Goal: Task Accomplishment & Management: Use online tool/utility

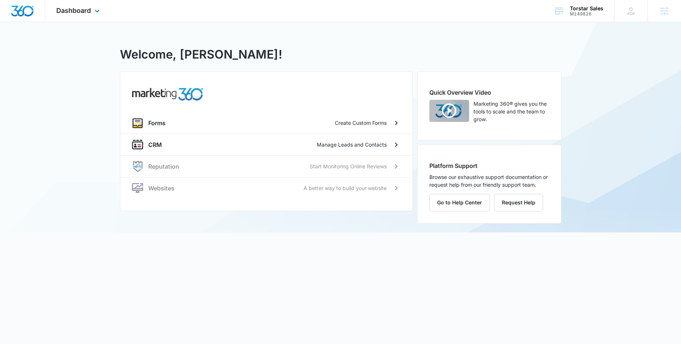
click at [91, 9] on div "Dashboard Apps Reputation Websites Forms CRM Files Settings" at bounding box center [78, 11] width 67 height 22
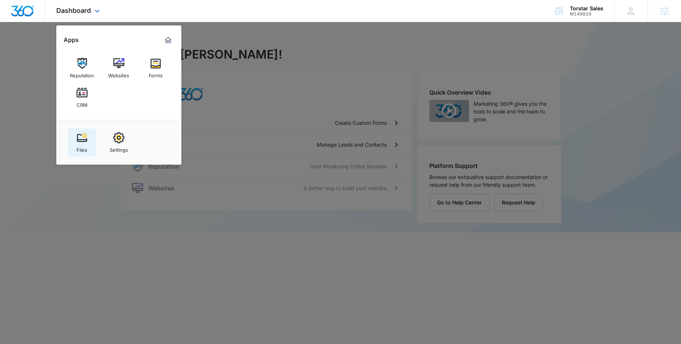
click at [79, 147] on div "Files" at bounding box center [82, 148] width 11 height 10
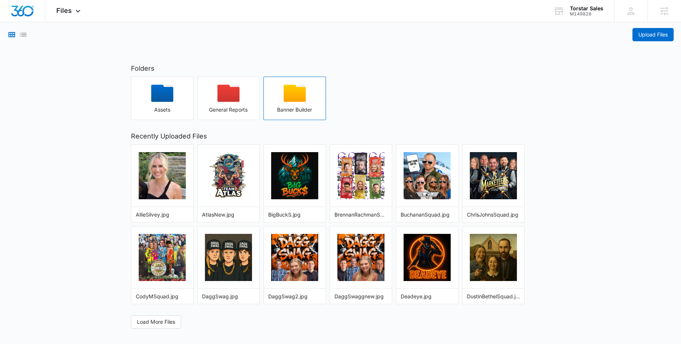
click at [296, 102] on div "button" at bounding box center [295, 96] width 62 height 22
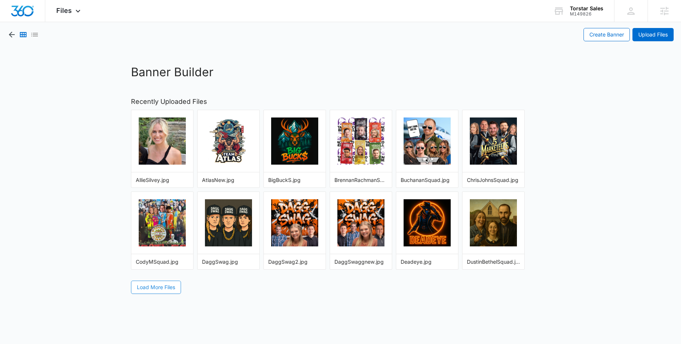
click at [157, 286] on span "Load More Files" at bounding box center [156, 287] width 38 height 8
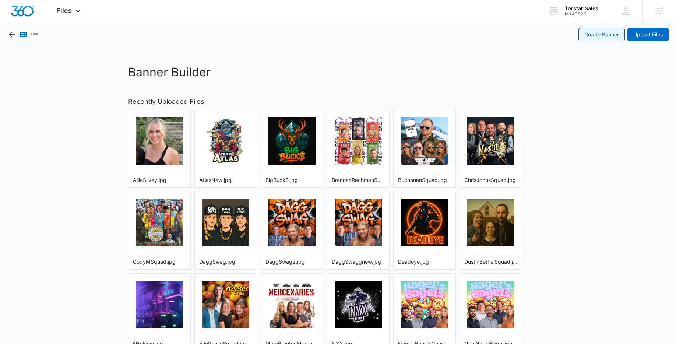
click at [603, 33] on link "Create Banner" at bounding box center [601, 34] width 46 height 13
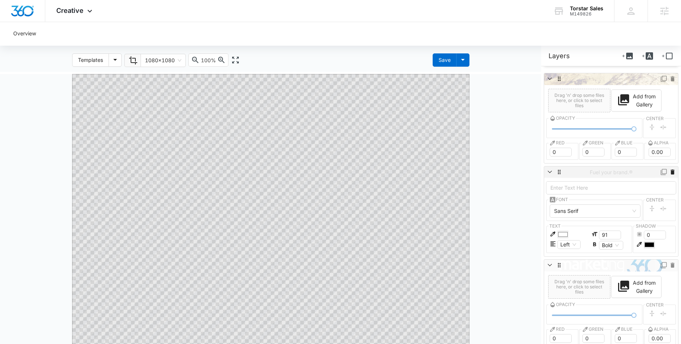
click at [671, 173] on icon at bounding box center [673, 171] width 4 height 5
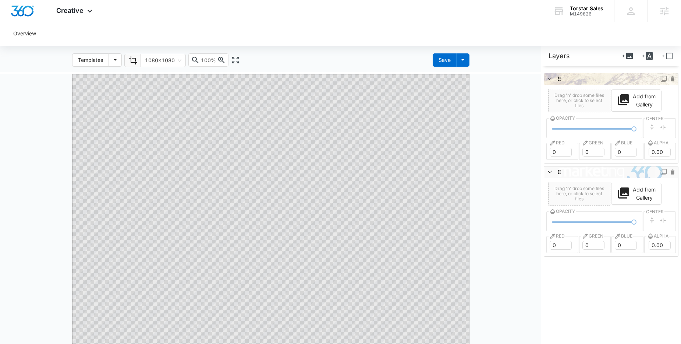
click at [671, 173] on icon at bounding box center [673, 171] width 4 height 5
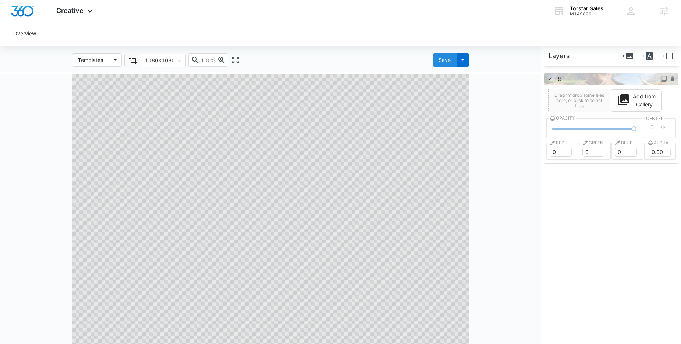
click at [446, 59] on div "Save" at bounding box center [445, 60] width 12 height 8
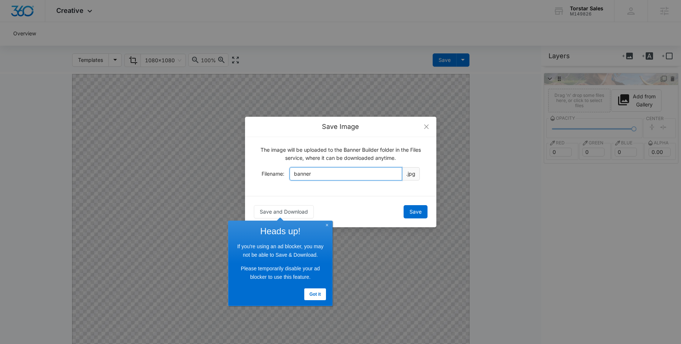
click at [300, 175] on input "banner" at bounding box center [346, 173] width 113 height 13
type input "KrissyHighlandSquadNew"
click at [422, 212] on button "Save" at bounding box center [416, 211] width 24 height 13
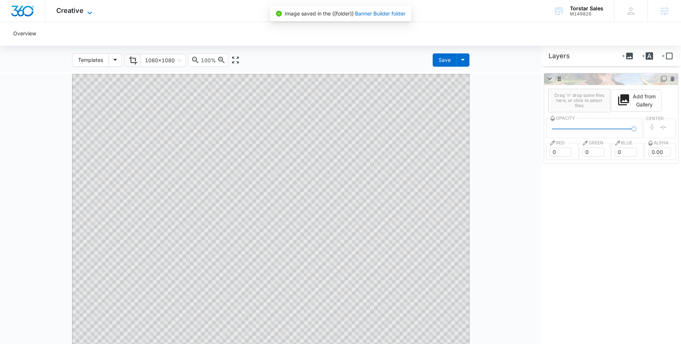
click at [78, 11] on span "Creative" at bounding box center [69, 11] width 27 height 8
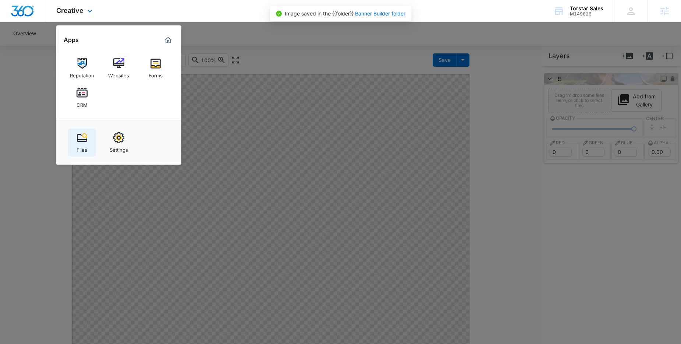
click at [77, 137] on img at bounding box center [82, 137] width 11 height 11
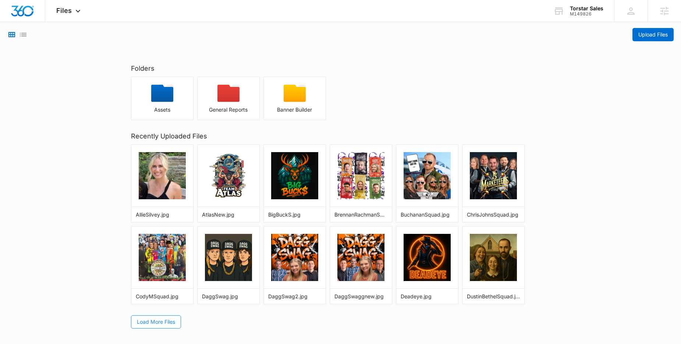
click at [162, 323] on span "Load More Files" at bounding box center [156, 322] width 38 height 8
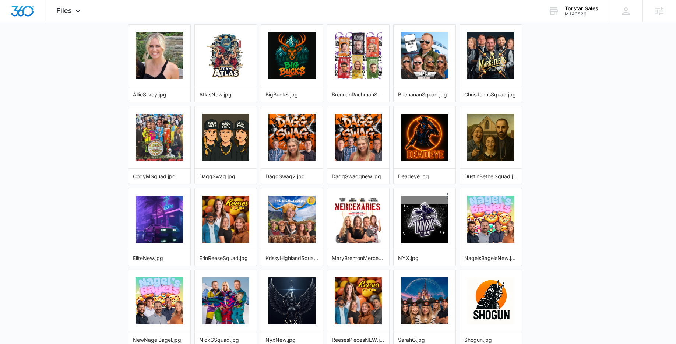
scroll to position [148, 0]
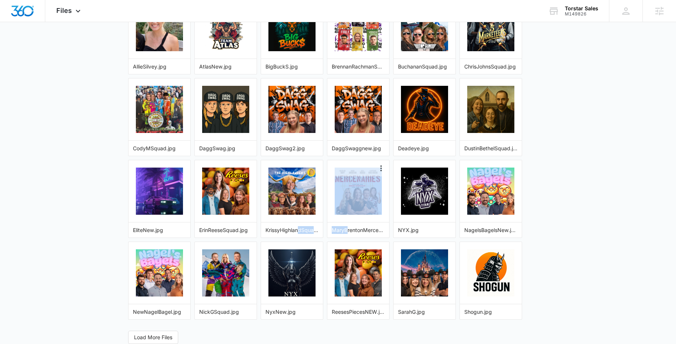
drag, startPoint x: 298, startPoint y: 228, endPoint x: 347, endPoint y: 228, distance: 48.6
click at [347, 228] on div "AllieSilvey.jpg AtlasNew.jpg BigBuckS.jpg BrennanRachmanSquad.jpg BuchananSquad…" at bounding box center [337, 157] width 419 height 323
click at [428, 320] on div "Folders Assets General Reports Banner Builder Recently Uploaded Files AllieSilv…" at bounding box center [338, 129] width 434 height 428
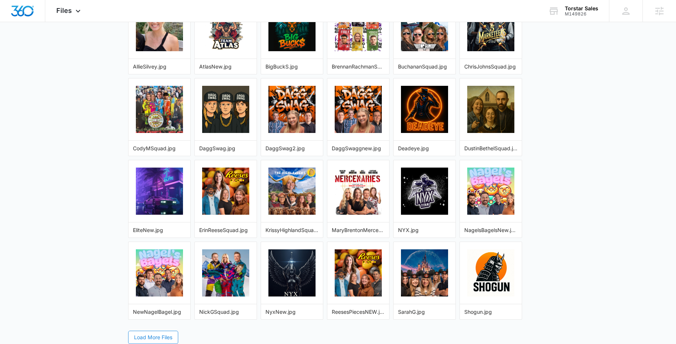
click at [146, 337] on span "Load More Files" at bounding box center [153, 337] width 38 height 8
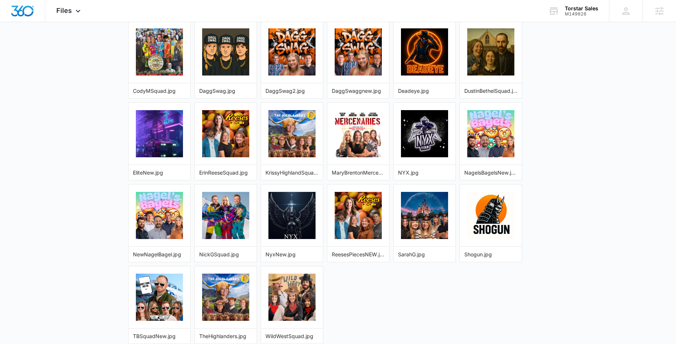
scroll to position [230, 0]
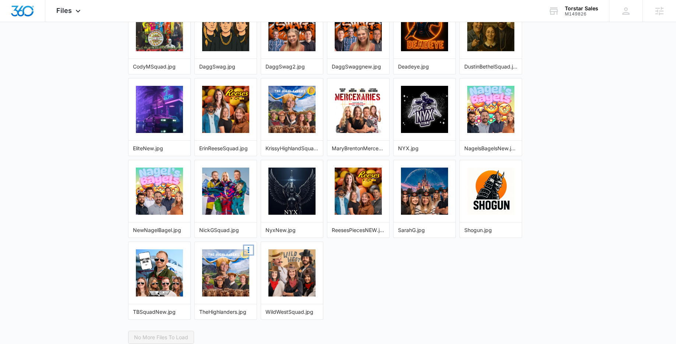
click at [248, 248] on icon "More Options" at bounding box center [248, 250] width 1 height 6
click at [225, 283] on button "Delete" at bounding box center [223, 282] width 59 height 10
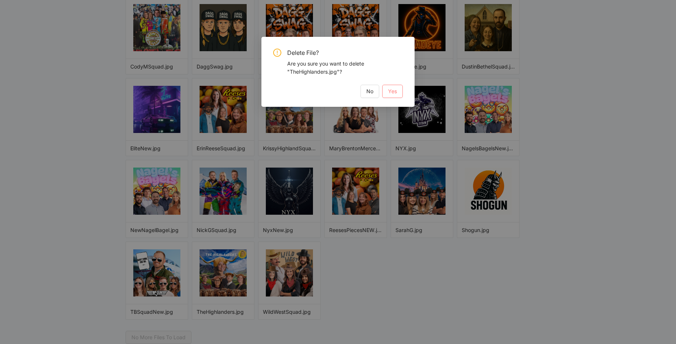
click at [393, 90] on span "Yes" at bounding box center [392, 91] width 9 height 8
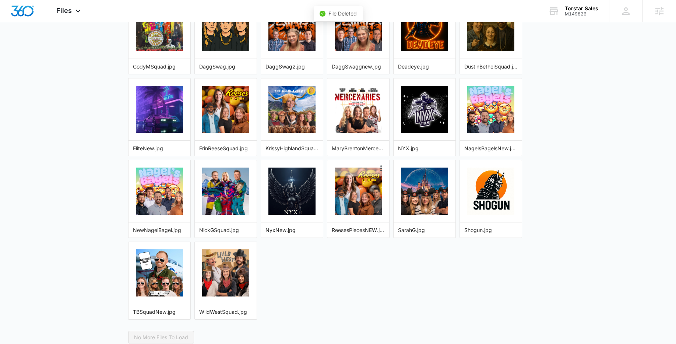
scroll to position [173, 0]
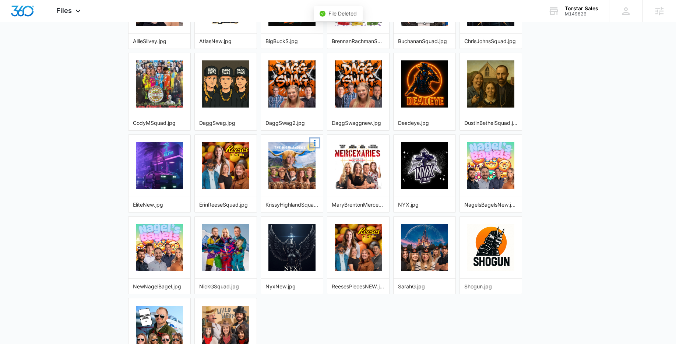
click at [312, 143] on icon "More Options" at bounding box center [314, 142] width 9 height 9
click at [276, 155] on button "Copy Shareable Link" at bounding box center [289, 155] width 59 height 10
